Goal: Task Accomplishment & Management: Complete application form

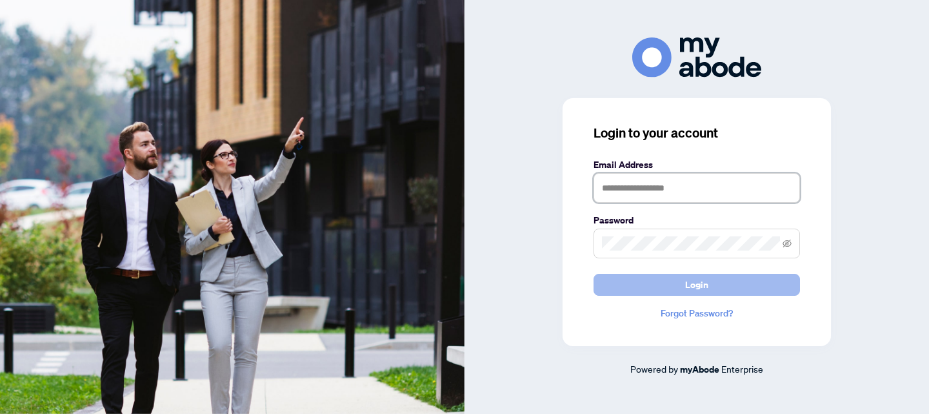
type input "**********"
click at [707, 285] on span "Login" at bounding box center [696, 284] width 23 height 21
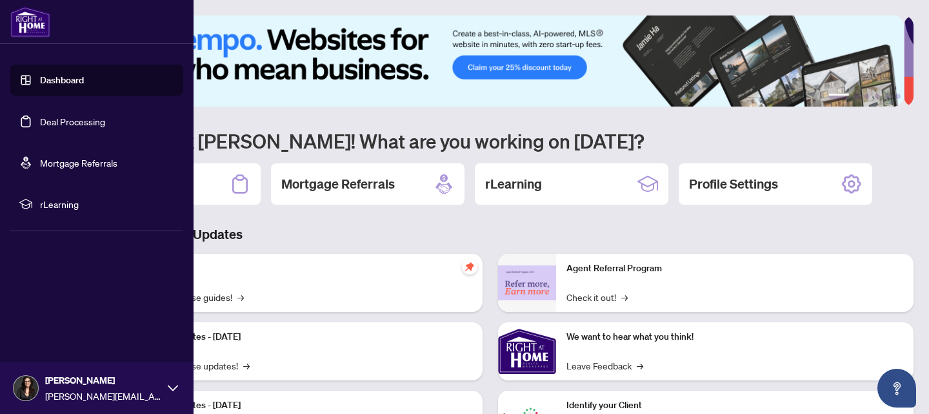
click at [51, 82] on link "Dashboard" at bounding box center [62, 80] width 44 height 12
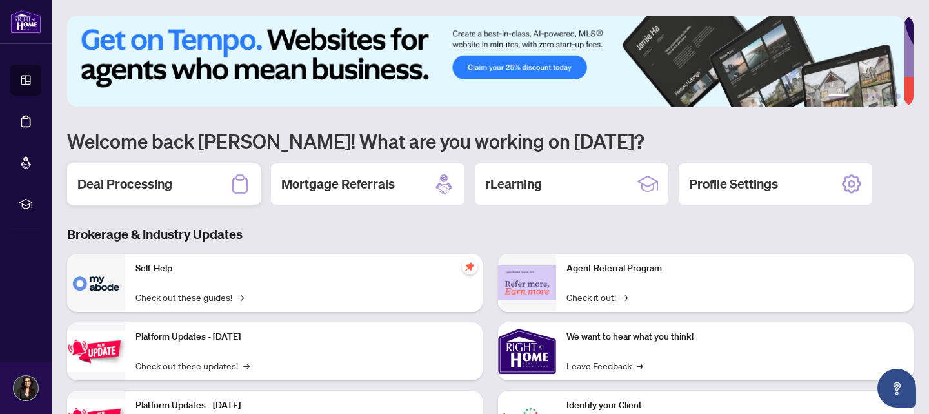
click at [188, 190] on div "Deal Processing" at bounding box center [164, 183] width 194 height 41
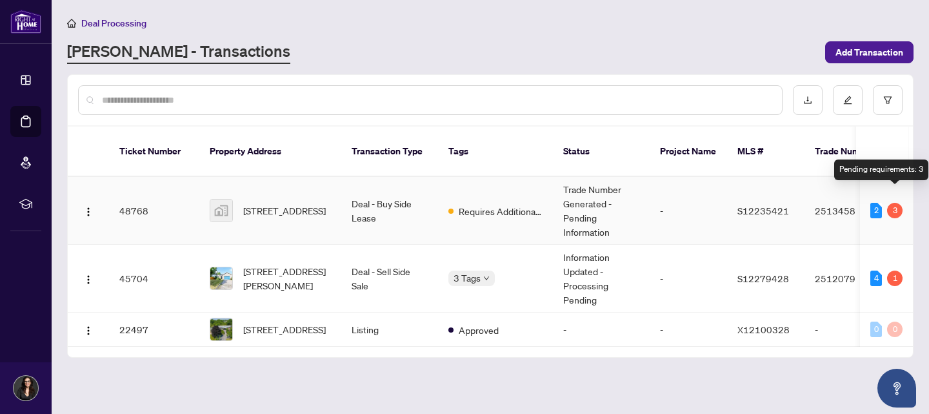
click at [889, 203] on div "3" at bounding box center [894, 210] width 15 height 15
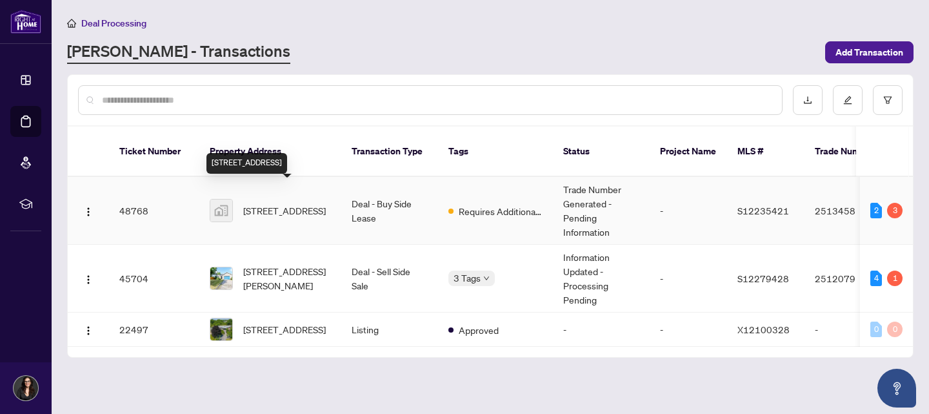
click at [300, 203] on span "[STREET_ADDRESS]" at bounding box center [284, 210] width 83 height 14
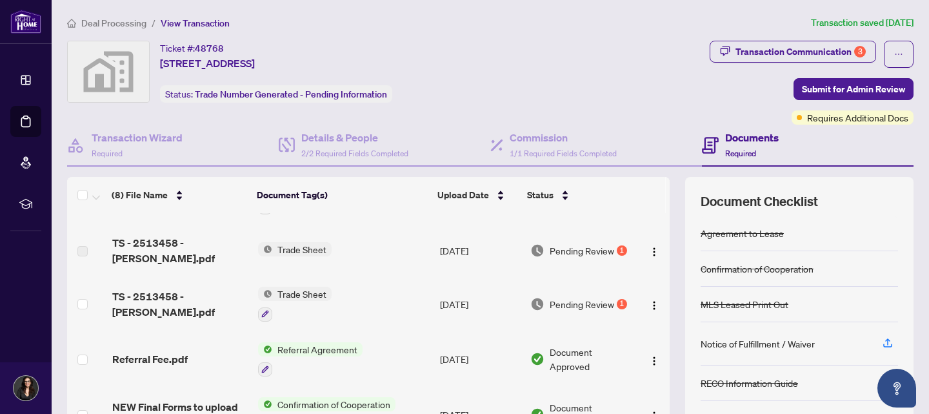
scroll to position [43, 0]
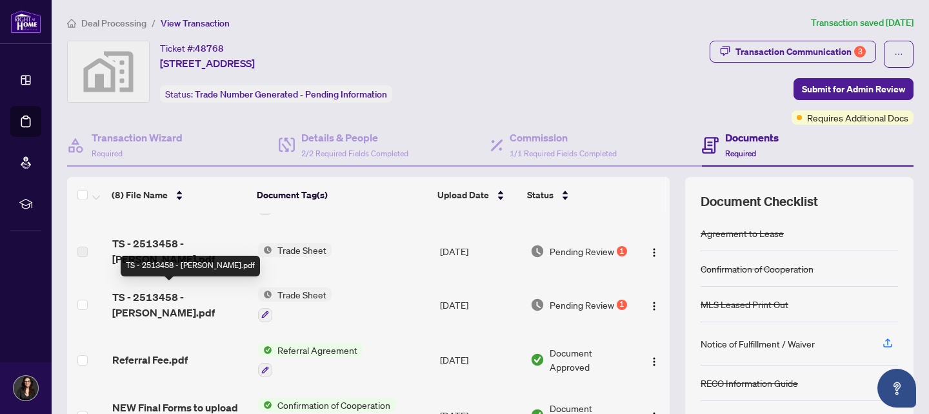
click at [181, 296] on span "TS - 2513458 - [PERSON_NAME].pdf" at bounding box center [180, 304] width 136 height 31
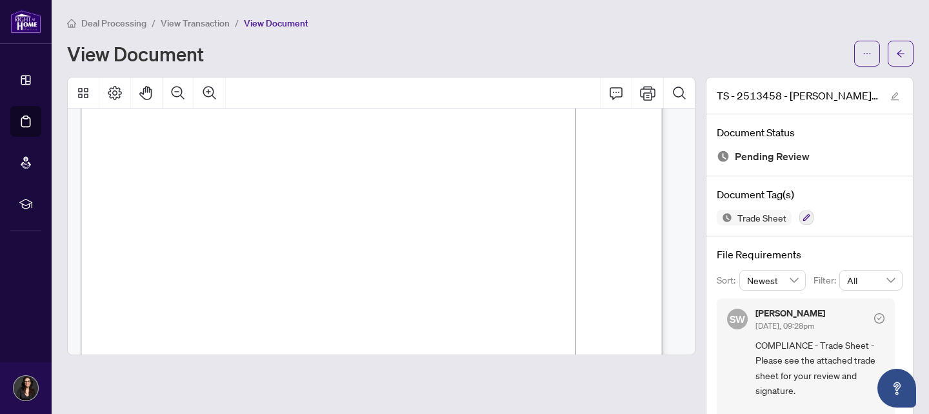
scroll to position [142, 0]
click at [640, 90] on icon "Print" at bounding box center [647, 92] width 15 height 15
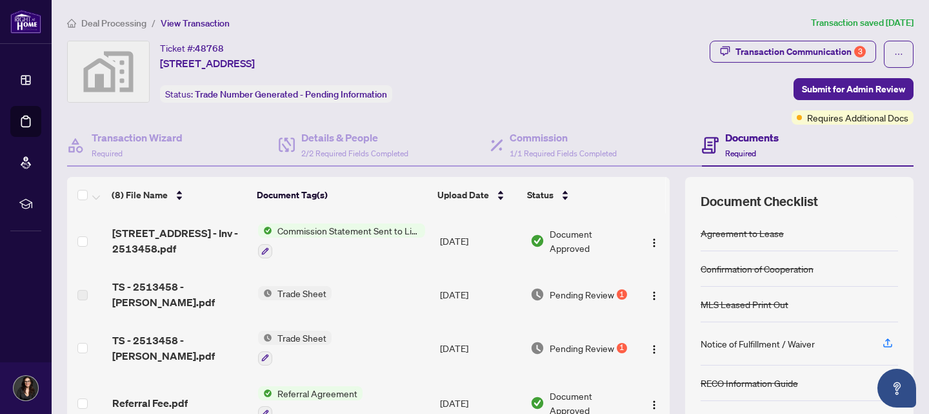
click at [298, 287] on span "Trade Sheet" at bounding box center [301, 293] width 59 height 14
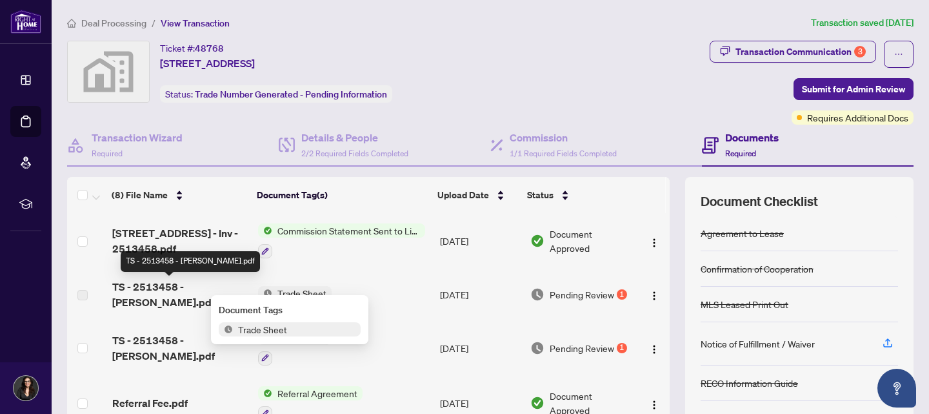
click at [205, 294] on span "TS - 2513458 - [PERSON_NAME].pdf" at bounding box center [180, 294] width 136 height 31
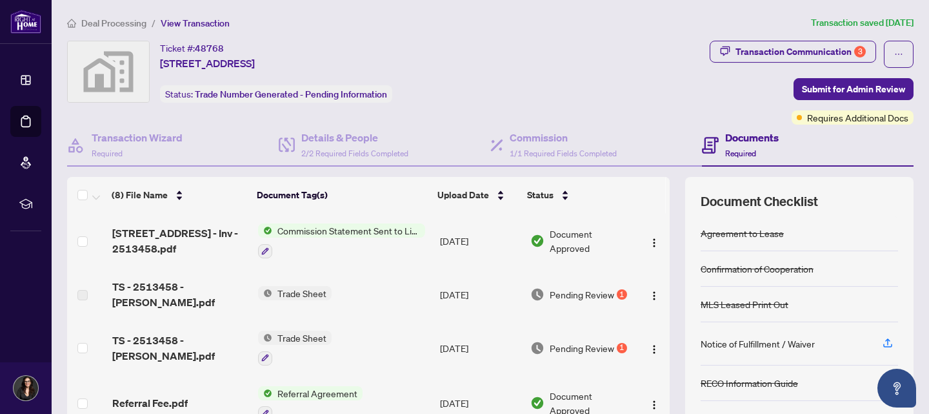
click at [563, 292] on span "Pending Review" at bounding box center [582, 294] width 65 height 14
click at [153, 287] on span "TS - 2513458 - [PERSON_NAME].pdf" at bounding box center [180, 294] width 136 height 31
click at [649, 290] on img "button" at bounding box center [654, 295] width 10 height 10
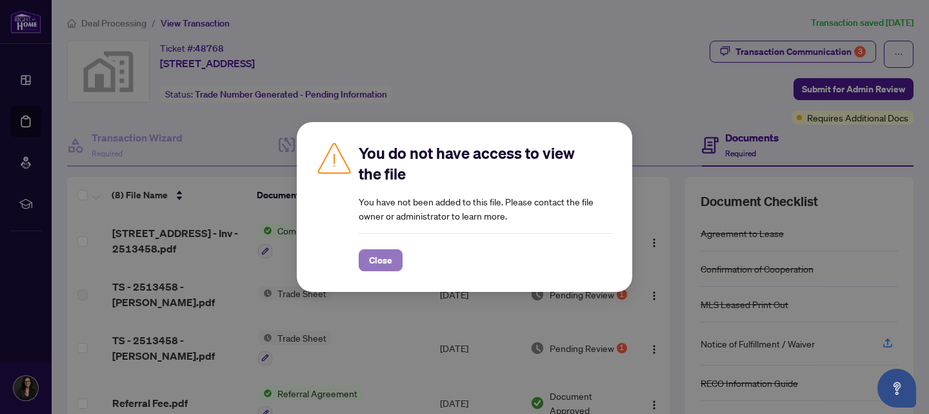
click at [376, 259] on span "Close" at bounding box center [380, 260] width 23 height 21
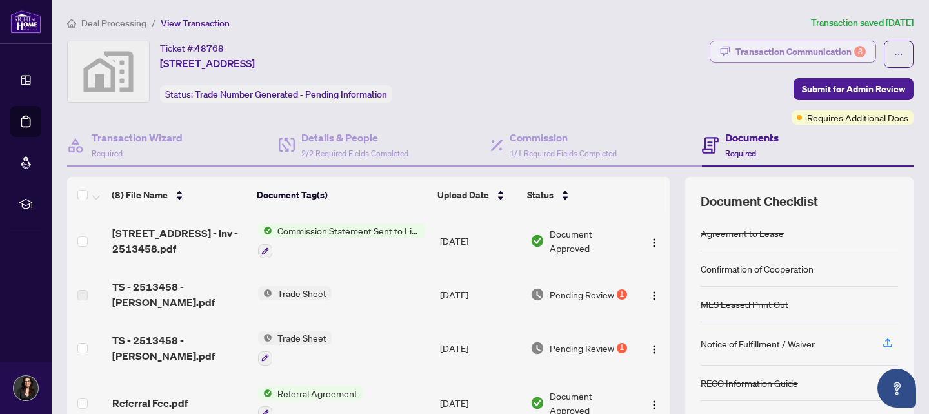
click at [797, 50] on div "Transaction Communication 3" at bounding box center [801, 51] width 130 height 21
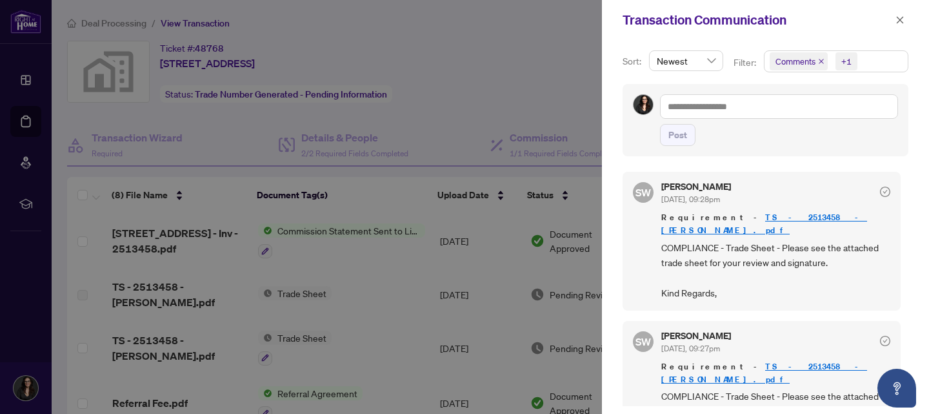
scroll to position [56, 0]
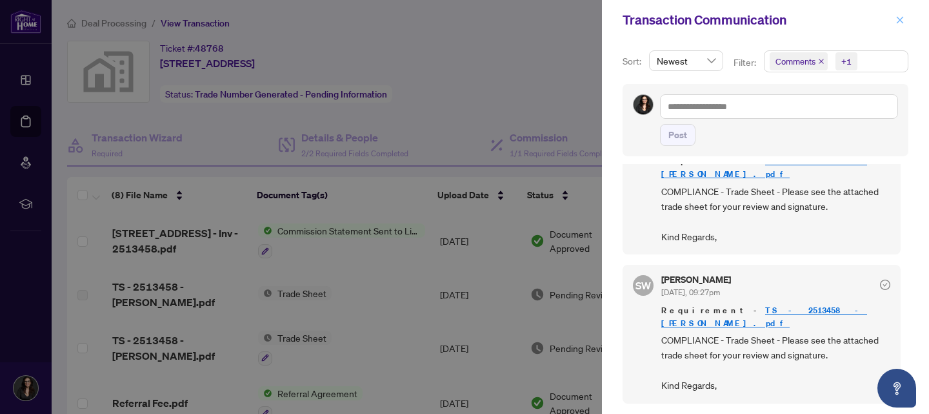
click at [900, 21] on icon "close" at bounding box center [900, 19] width 9 height 9
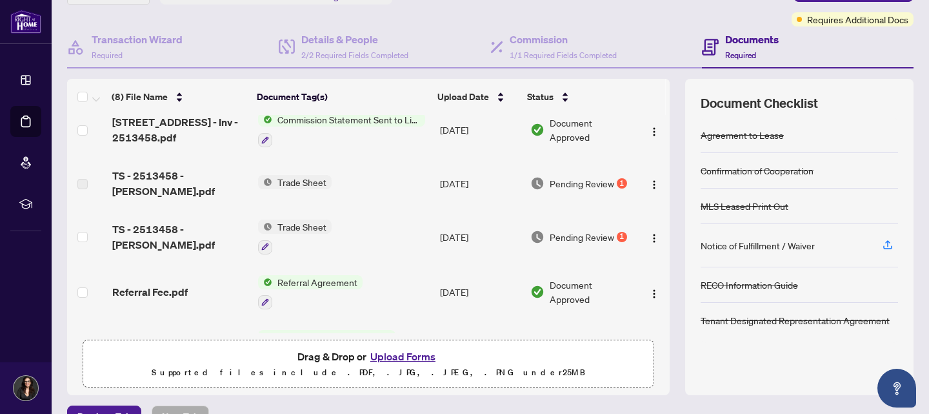
scroll to position [0, 0]
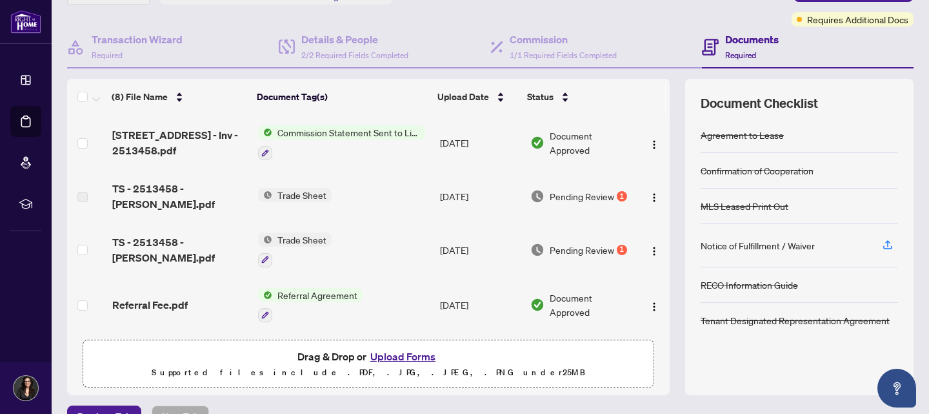
click at [337, 134] on span "Commission Statement Sent to Listing Brokerage" at bounding box center [348, 132] width 153 height 14
click at [389, 108] on th "Document Tag(s)" at bounding box center [342, 97] width 181 height 36
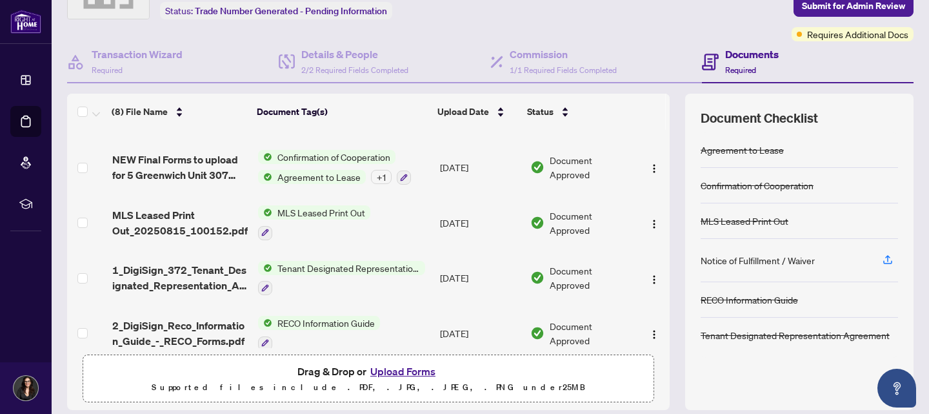
scroll to position [210, 0]
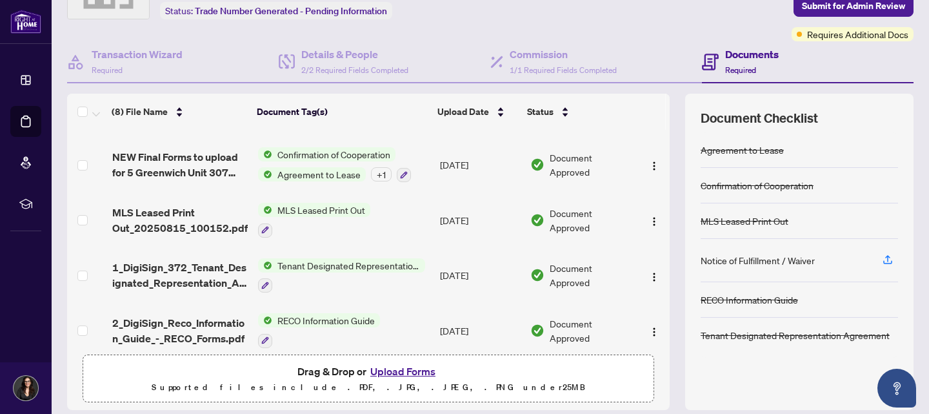
click at [347, 147] on span "Confirmation of Cooperation" at bounding box center [333, 154] width 123 height 14
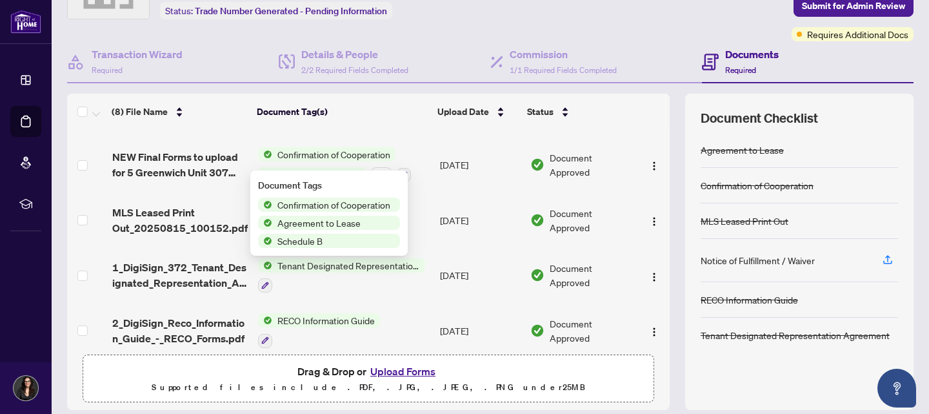
click at [371, 109] on th "Document Tag(s)" at bounding box center [342, 112] width 181 height 36
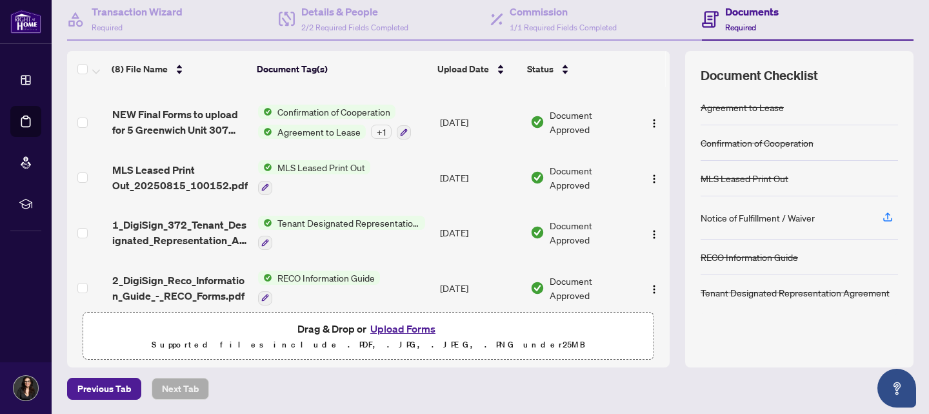
scroll to position [0, 0]
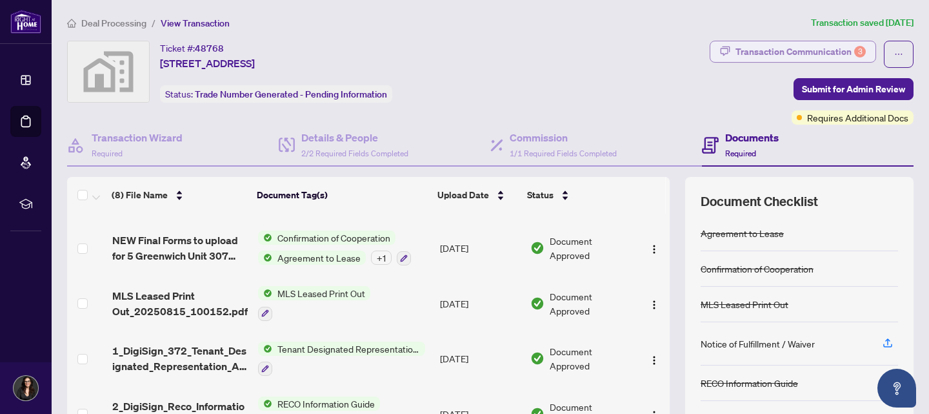
click at [779, 47] on div "Transaction Communication 3" at bounding box center [801, 51] width 130 height 21
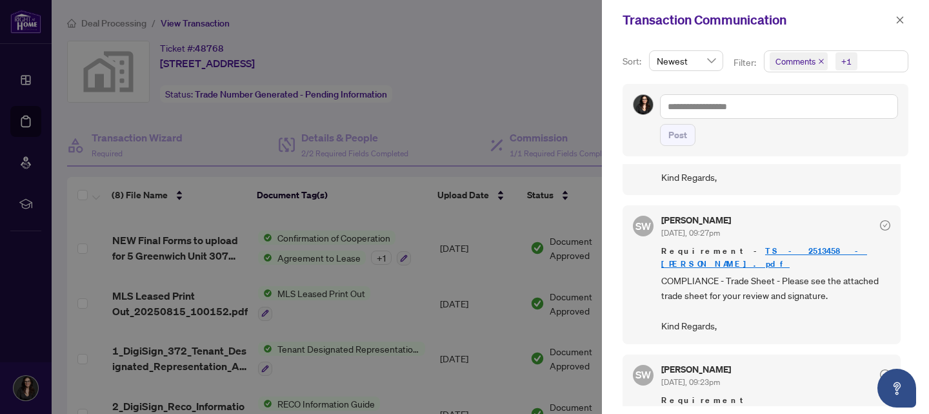
scroll to position [3, 0]
click at [567, 101] on div at bounding box center [464, 207] width 929 height 414
click at [576, 70] on div at bounding box center [464, 207] width 929 height 414
click at [900, 24] on icon "close" at bounding box center [900, 19] width 9 height 9
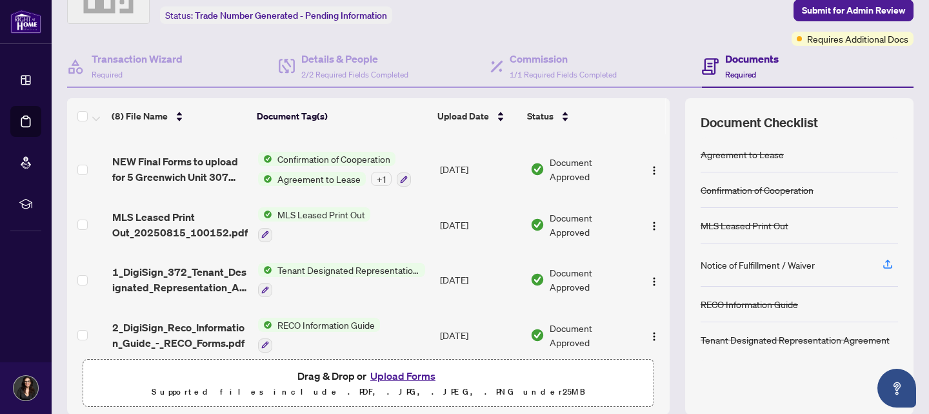
scroll to position [126, 0]
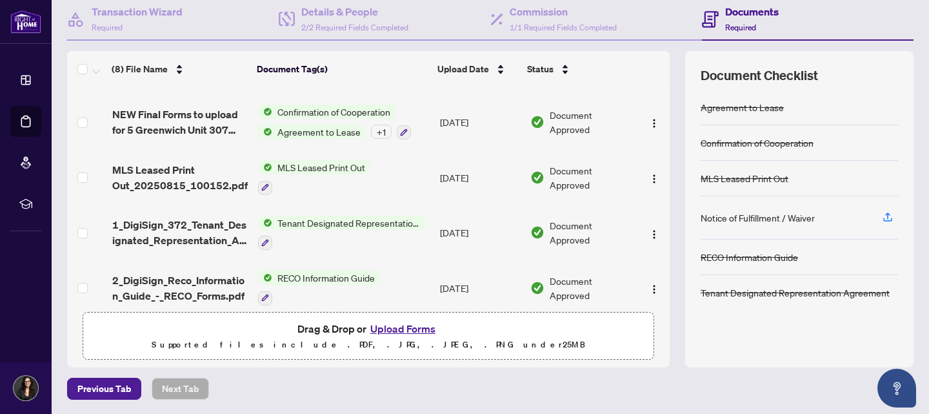
click at [380, 327] on button "Upload Forms" at bounding box center [402, 328] width 73 height 17
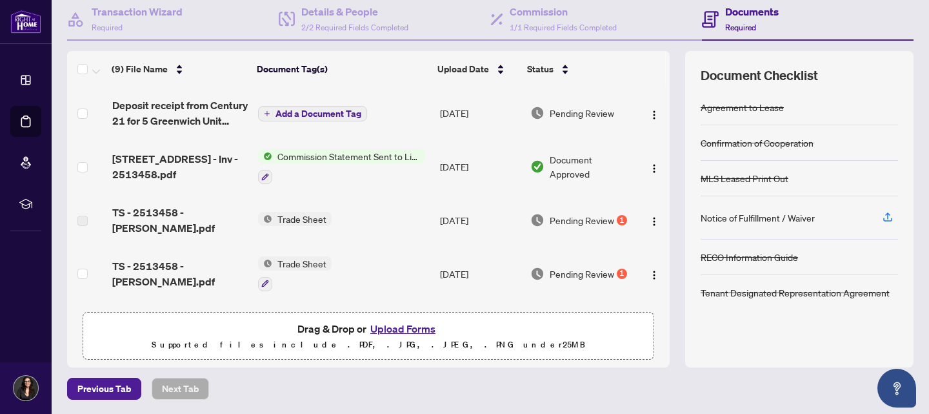
click at [345, 110] on span "Add a Document Tag" at bounding box center [319, 113] width 86 height 9
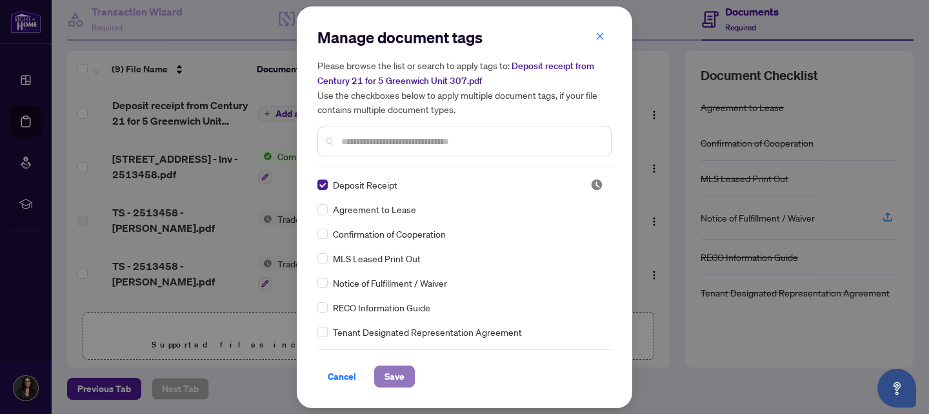
click at [396, 377] on span "Save" at bounding box center [395, 376] width 20 height 21
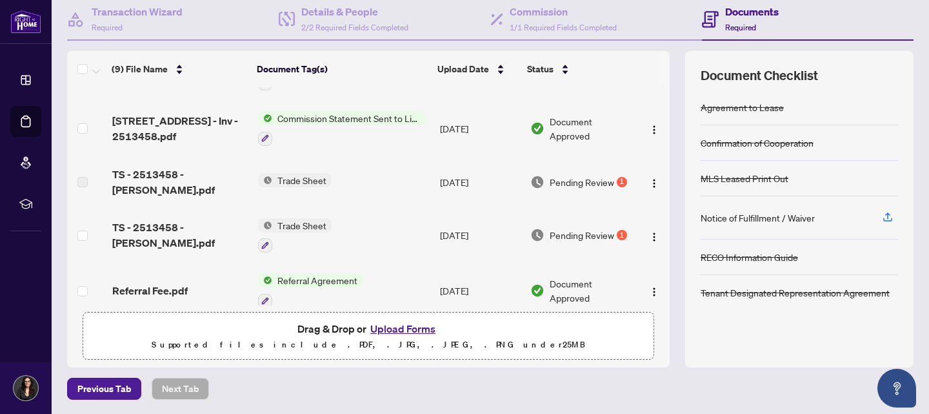
scroll to position [46, 0]
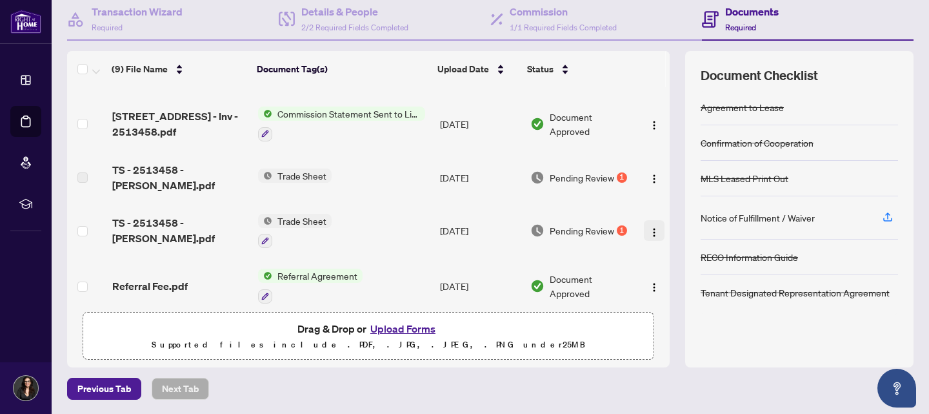
click at [649, 227] on img "button" at bounding box center [654, 232] width 10 height 10
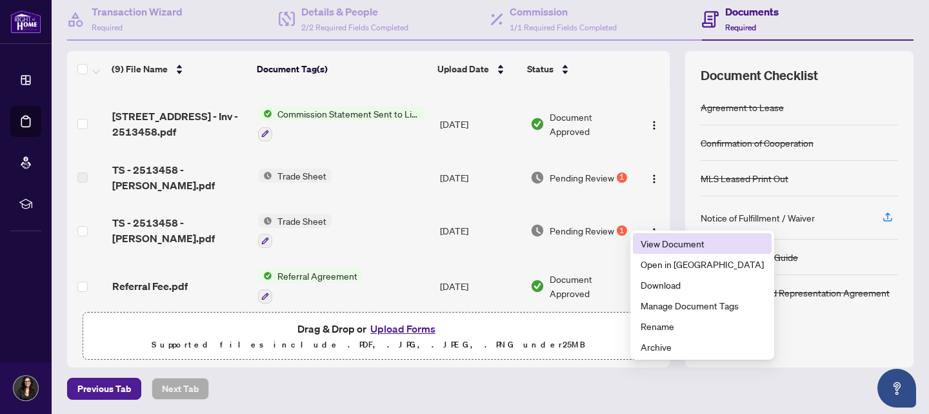
click at [656, 241] on span "View Document" at bounding box center [702, 243] width 123 height 14
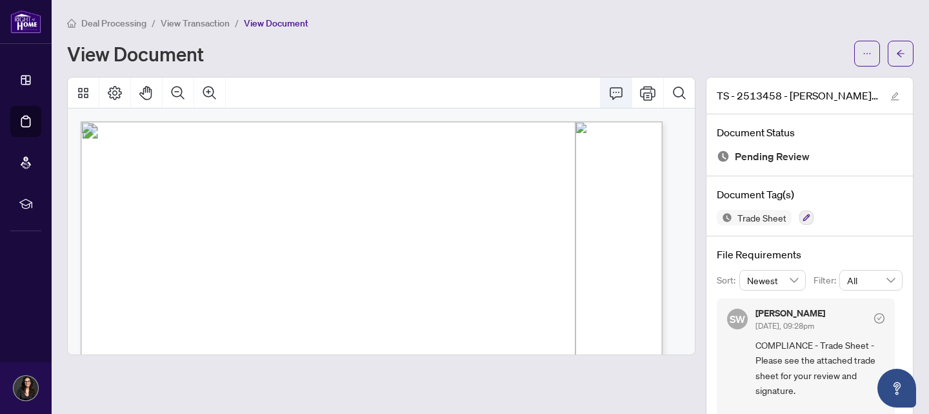
click at [608, 91] on icon "Comment" at bounding box center [615, 92] width 15 height 15
click at [579, 41] on div "View Document" at bounding box center [490, 54] width 847 height 26
click at [863, 55] on icon "ellipsis" at bounding box center [867, 53] width 9 height 9
click at [795, 83] on span "Download" at bounding box center [811, 81] width 98 height 14
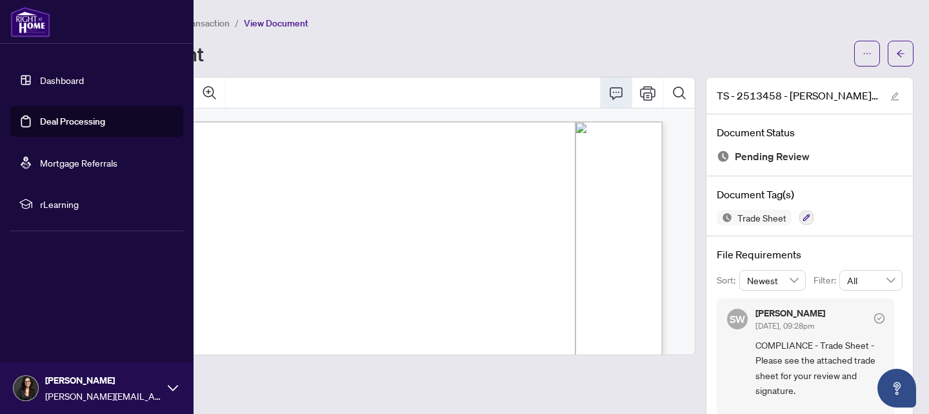
click at [48, 75] on link "Dashboard" at bounding box center [62, 80] width 44 height 12
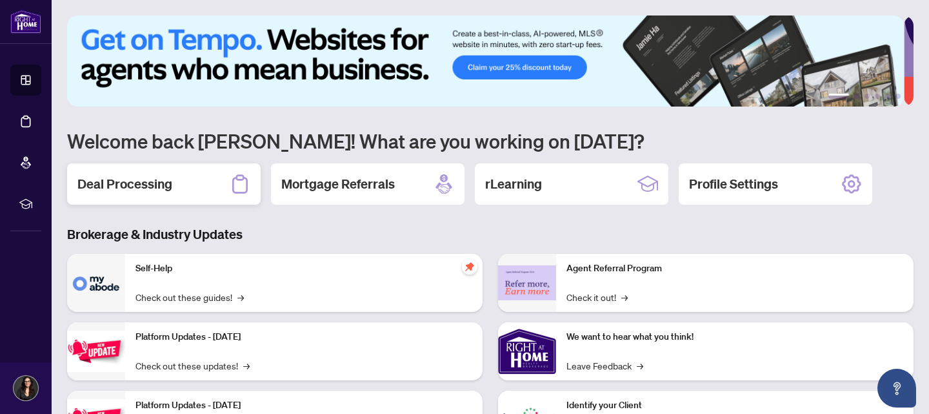
click at [136, 179] on h2 "Deal Processing" at bounding box center [124, 184] width 95 height 18
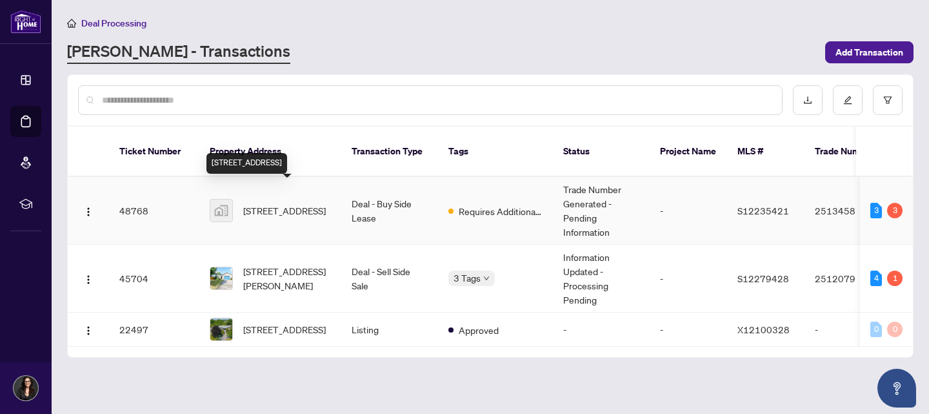
click at [297, 203] on span "[STREET_ADDRESS]" at bounding box center [284, 210] width 83 height 14
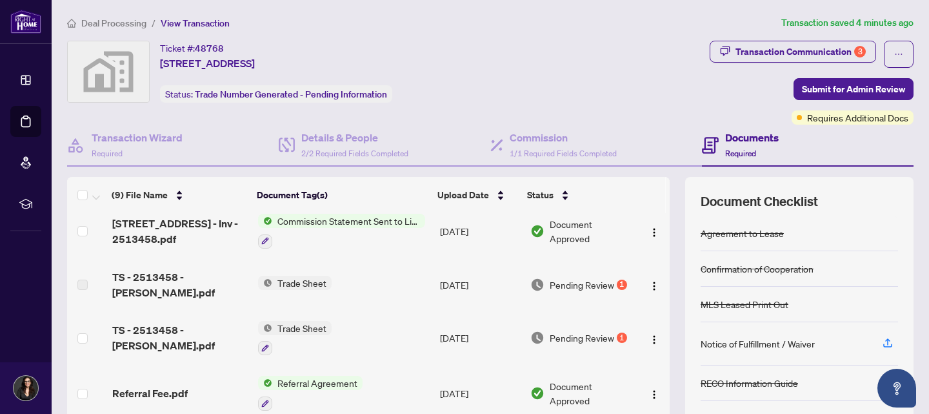
scroll to position [66, 0]
click at [649, 280] on img "button" at bounding box center [654, 285] width 10 height 10
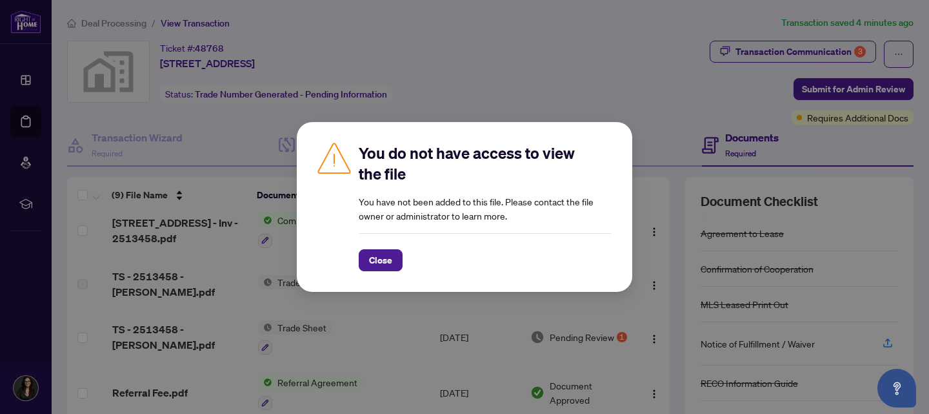
click at [592, 88] on div "You do not have access to view the file You have not been added to this file. P…" at bounding box center [464, 207] width 929 height 414
click at [379, 261] on span "Close" at bounding box center [380, 260] width 23 height 21
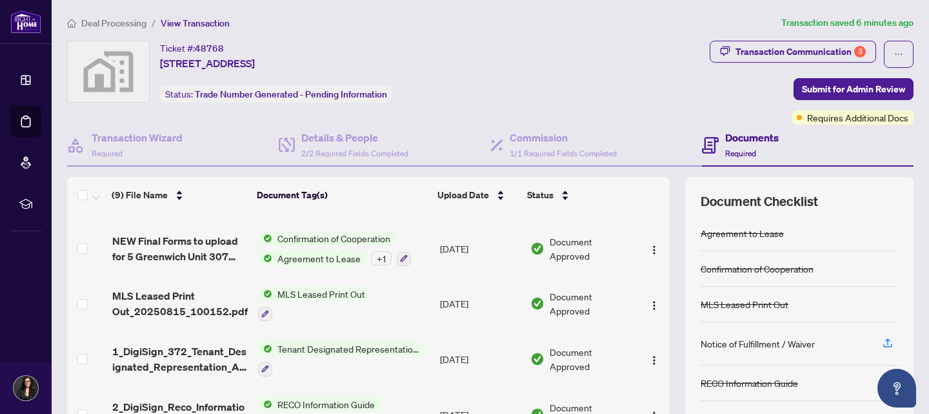
scroll to position [126, 0]
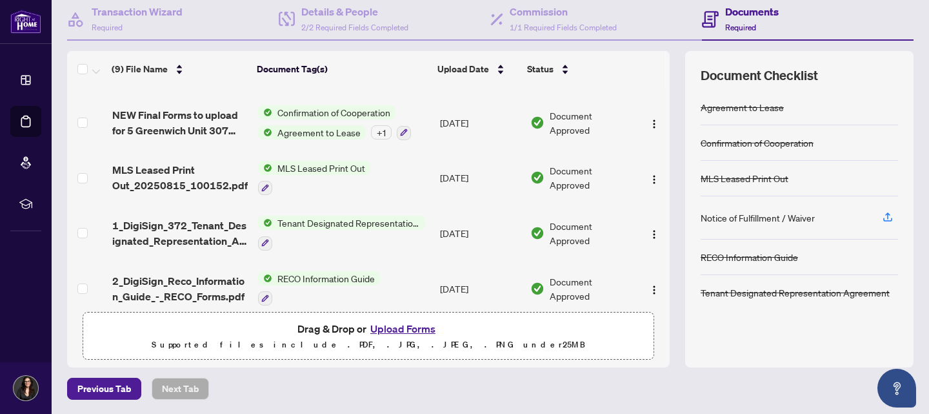
click at [401, 326] on button "Upload Forms" at bounding box center [402, 328] width 73 height 17
click at [392, 329] on button "Upload Forms" at bounding box center [402, 328] width 73 height 17
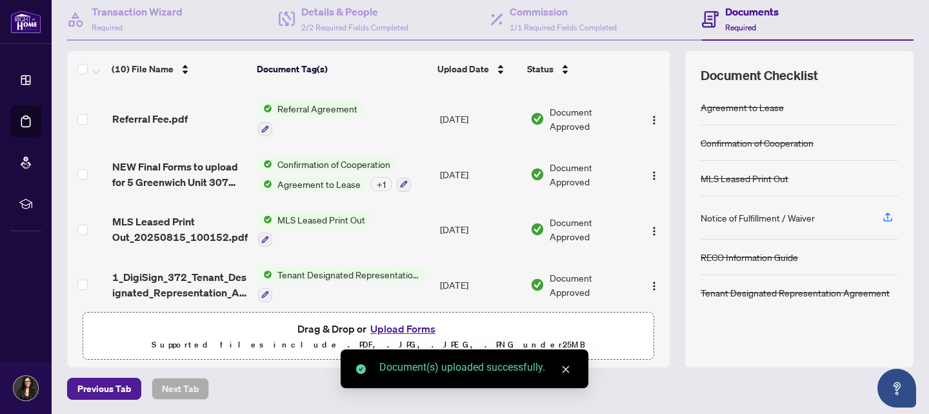
scroll to position [0, 0]
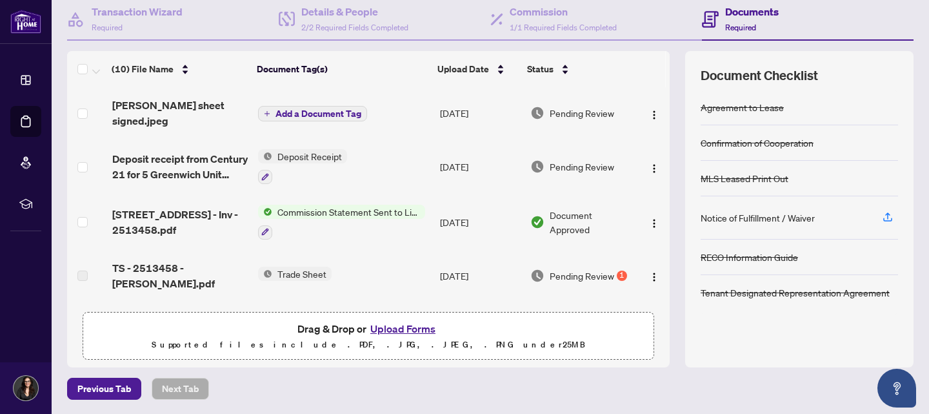
click at [328, 115] on span "Add a Document Tag" at bounding box center [319, 113] width 86 height 9
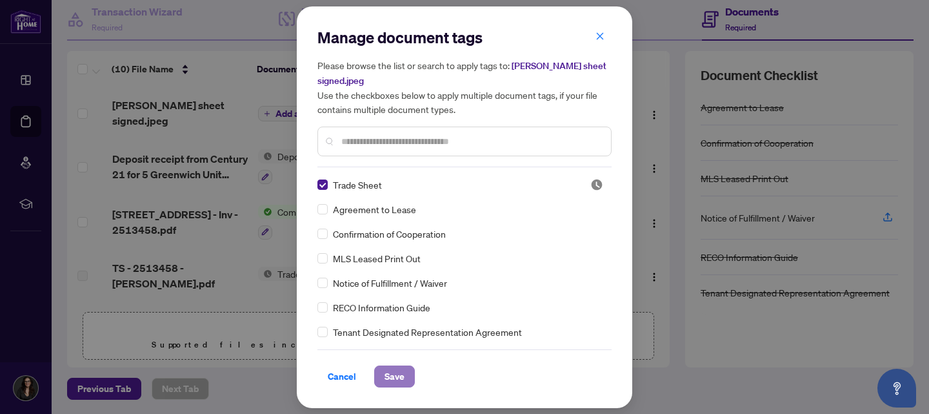
click at [394, 379] on span "Save" at bounding box center [395, 376] width 20 height 21
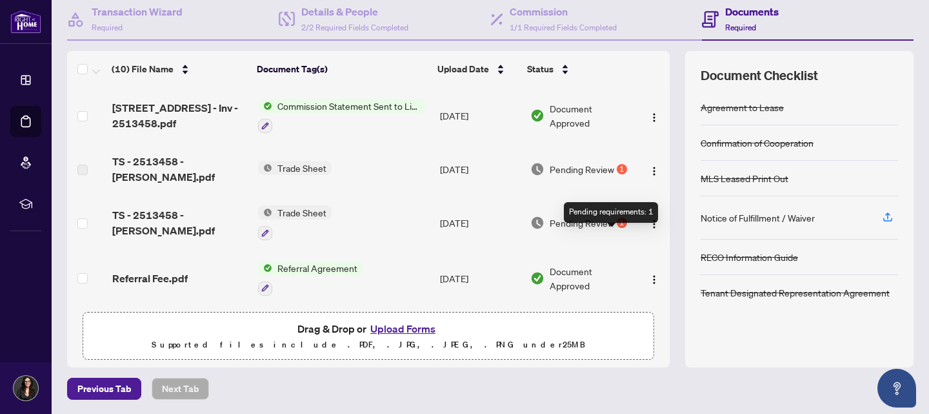
scroll to position [62, 0]
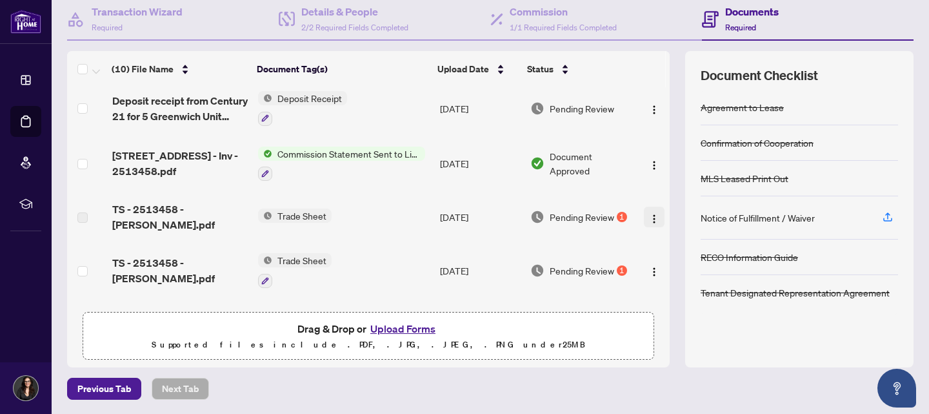
click at [649, 214] on img "button" at bounding box center [654, 219] width 10 height 10
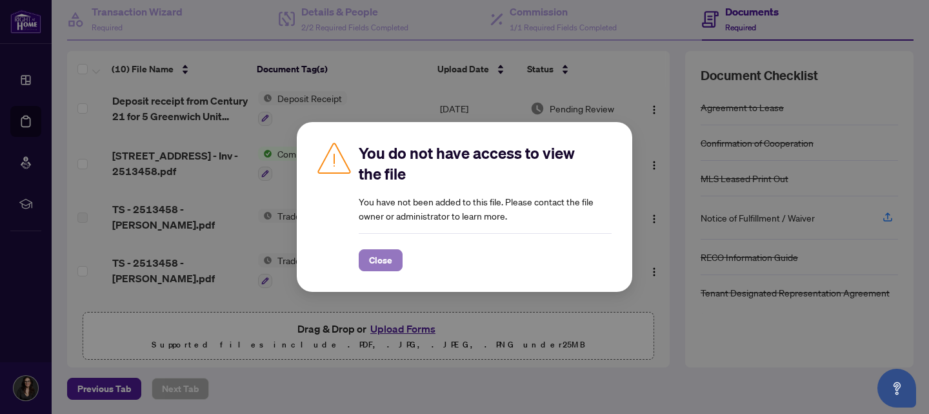
click at [375, 254] on span "Close" at bounding box center [380, 260] width 23 height 21
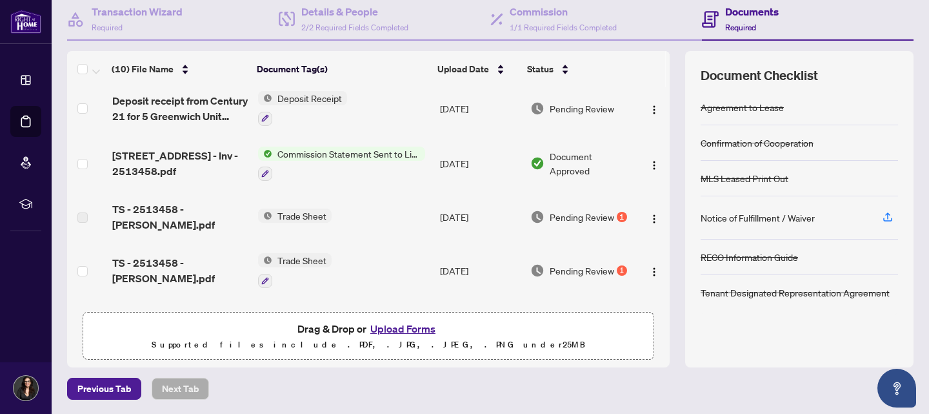
scroll to position [0, 0]
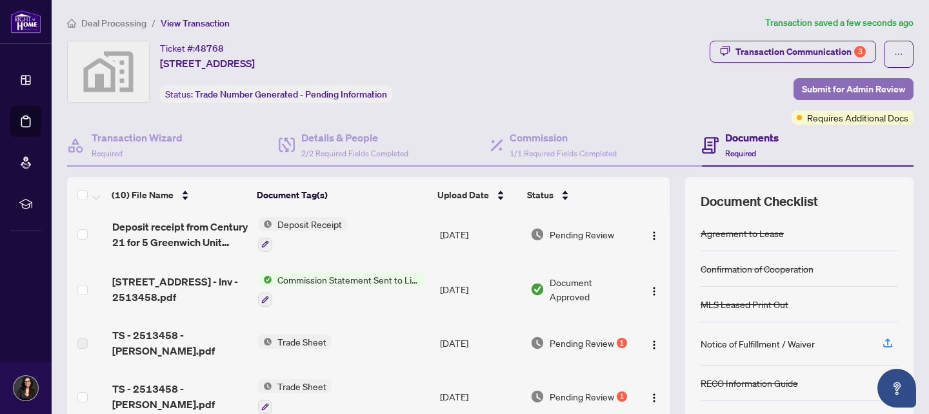
click at [838, 90] on span "Submit for Admin Review" at bounding box center [853, 89] width 103 height 21
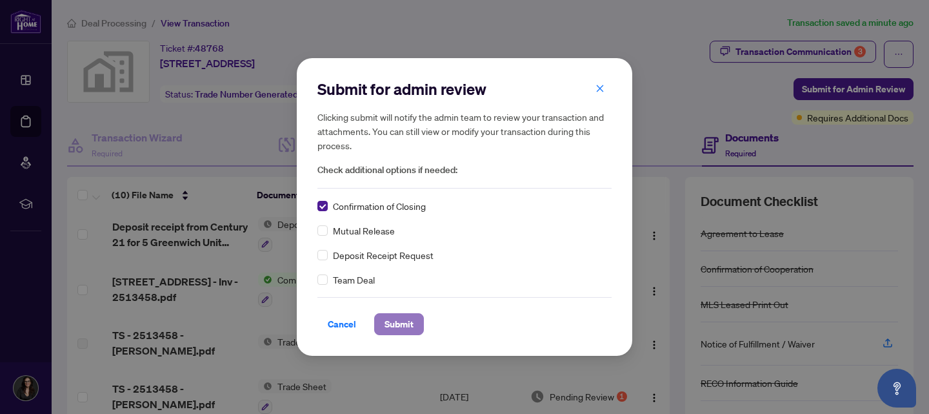
click at [396, 325] on span "Submit" at bounding box center [399, 324] width 29 height 21
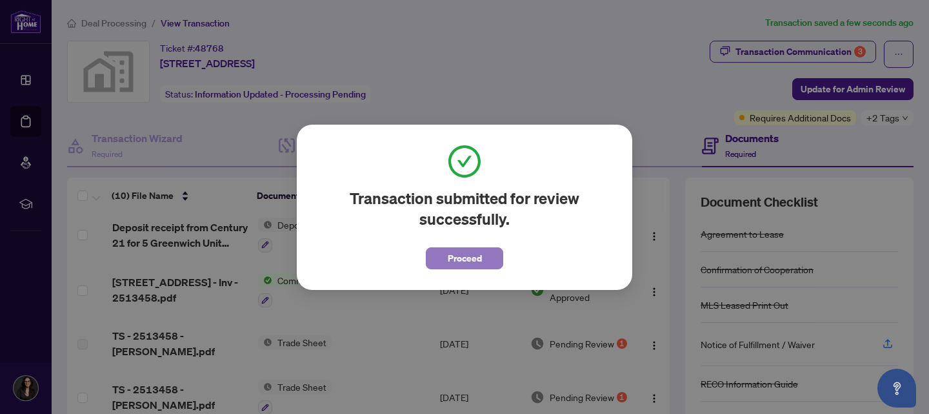
click at [477, 253] on span "Proceed" at bounding box center [465, 258] width 34 height 21
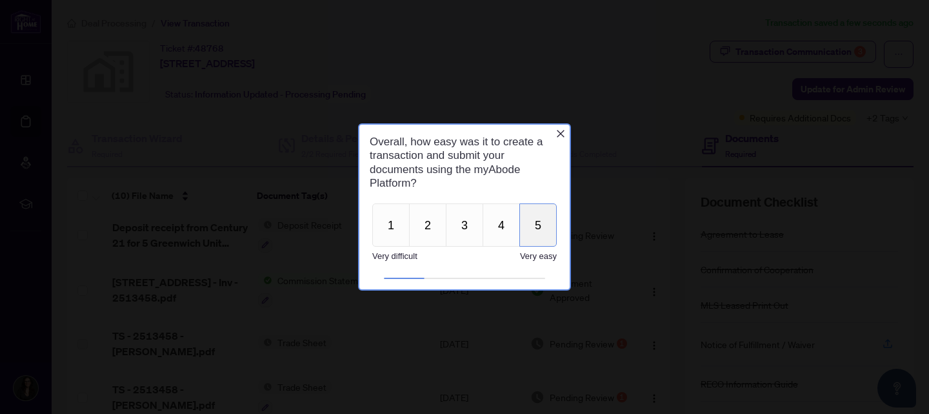
click at [534, 225] on button "5" at bounding box center [537, 224] width 37 height 43
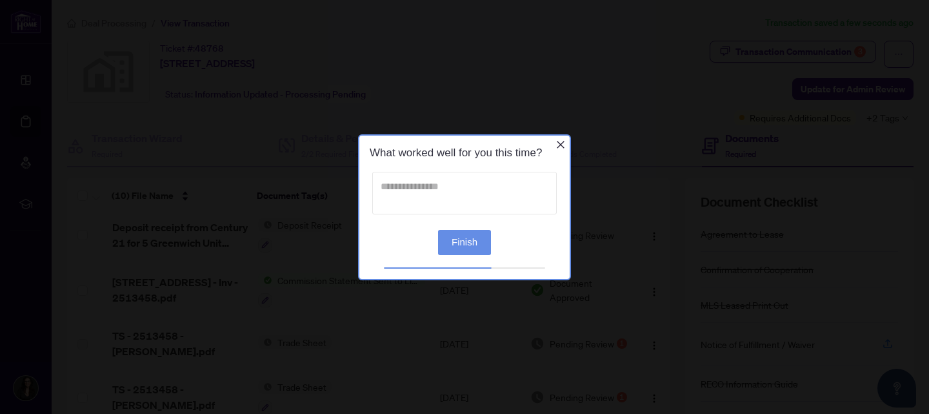
click at [465, 187] on textarea at bounding box center [464, 192] width 185 height 43
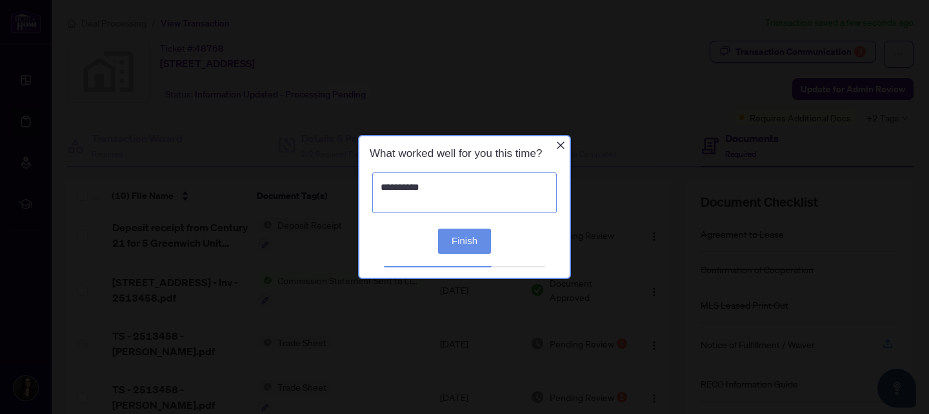
type textarea "**********"
click at [461, 242] on button "Finish" at bounding box center [464, 240] width 53 height 25
